Goal: Register for event/course

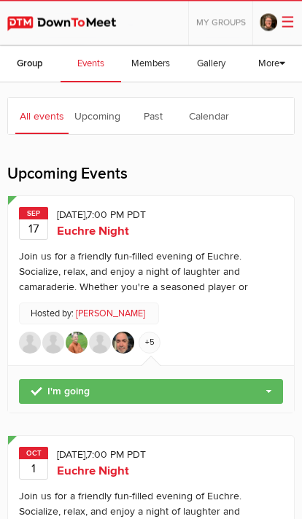
scroll to position [229, 0]
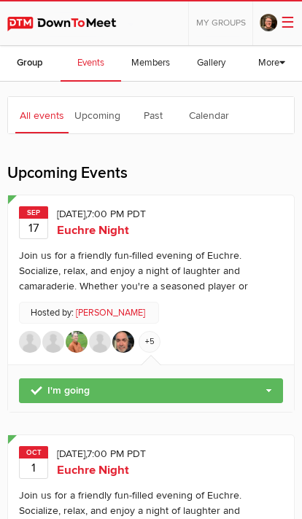
click at [109, 337] on img at bounding box center [100, 342] width 22 height 22
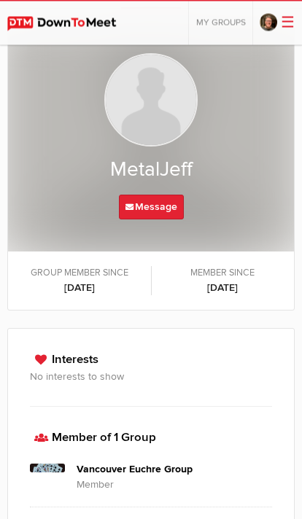
scroll to position [301, 0]
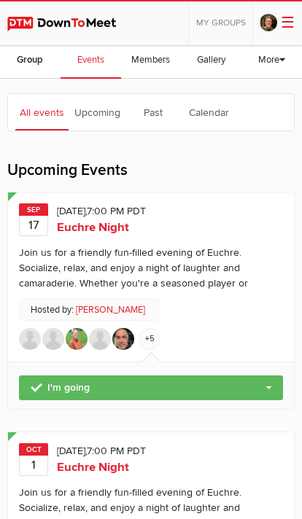
scroll to position [231, 0]
click at [112, 227] on span "Euchre Night" at bounding box center [93, 228] width 72 height 15
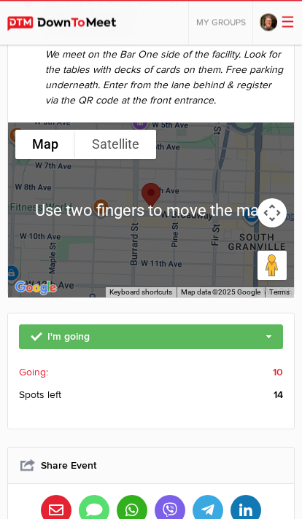
scroll to position [349, 0]
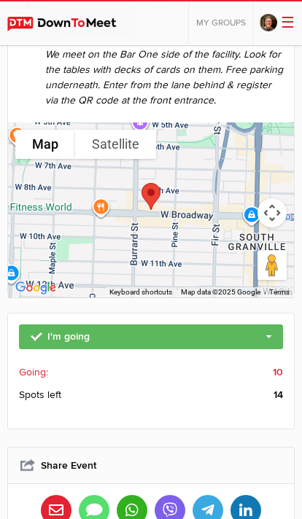
click at [46, 368] on span "Going:" at bounding box center [33, 372] width 29 height 15
